Goal: Information Seeking & Learning: Learn about a topic

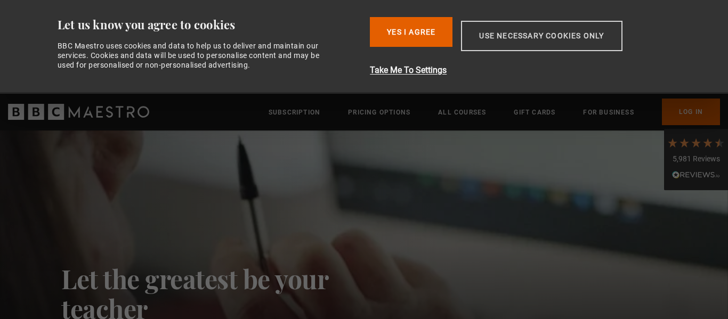
click at [495, 39] on button "Use necessary cookies only" at bounding box center [541, 36] width 161 height 30
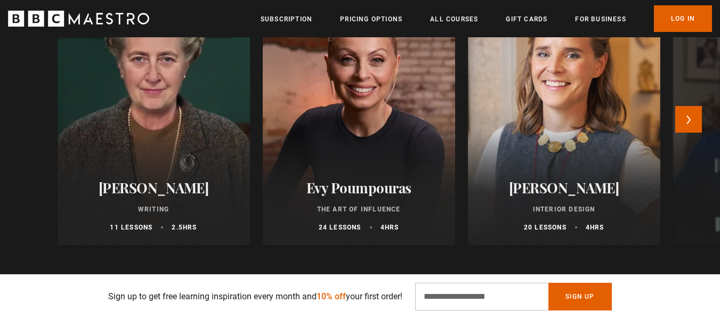
scroll to position [0, 837]
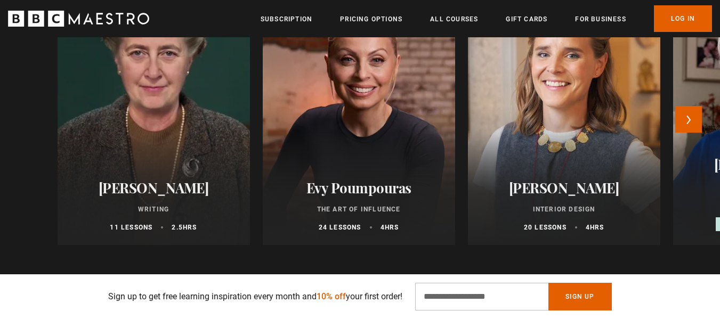
click at [165, 152] on div at bounding box center [152, 117] width 211 height 281
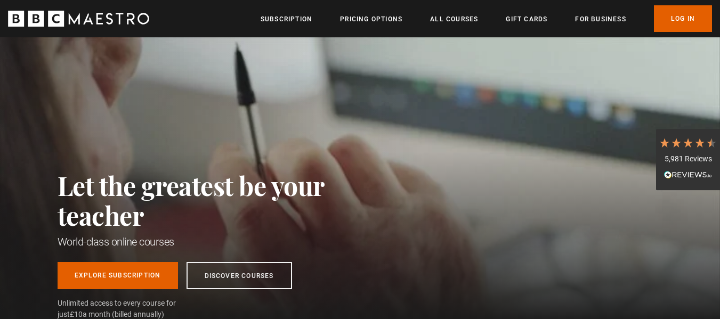
scroll to position [0, 698]
